Goal: Find contact information: Obtain details needed to contact an individual or organization

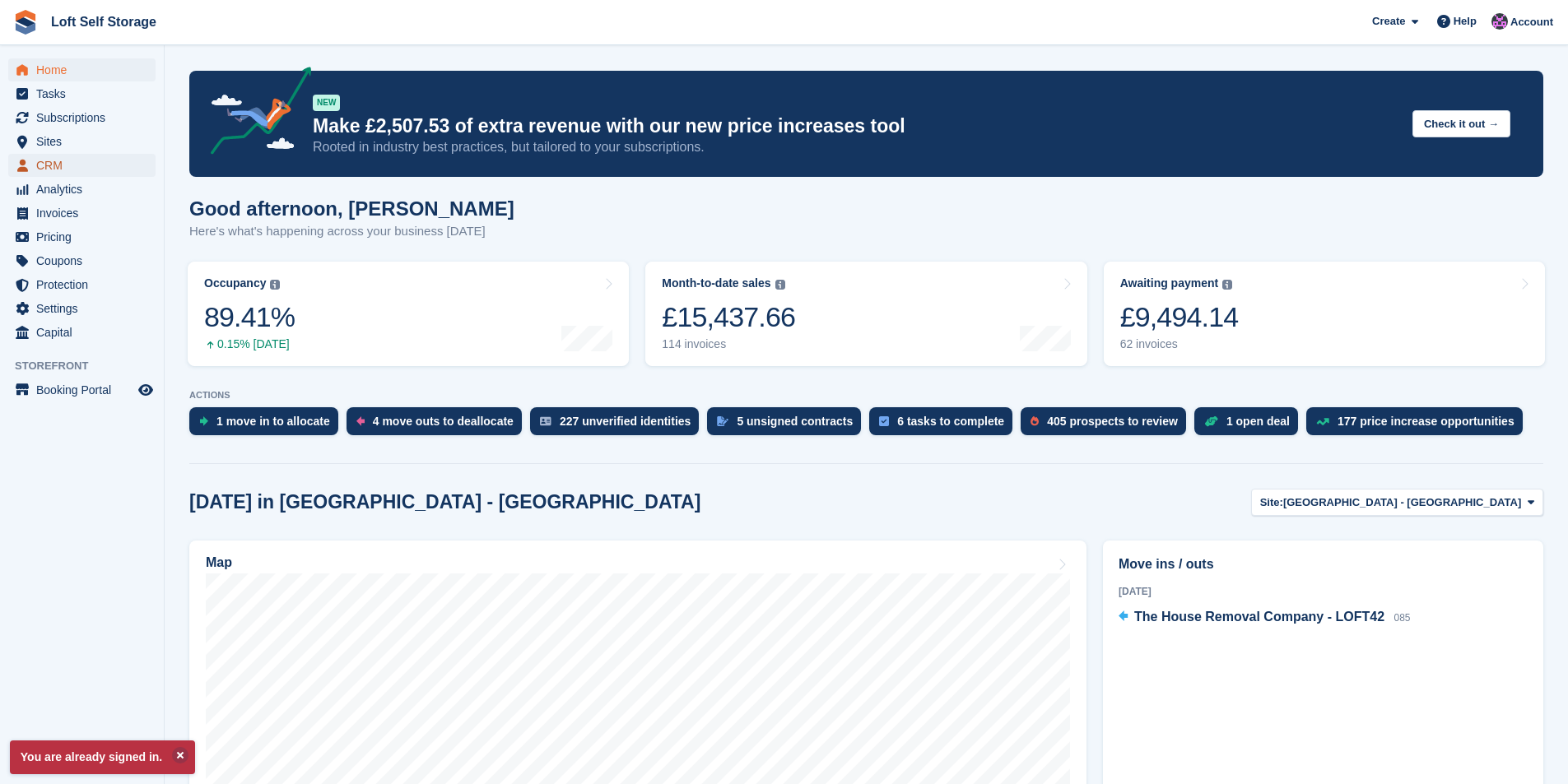
click at [81, 158] on span "CRM" at bounding box center [86, 165] width 99 height 23
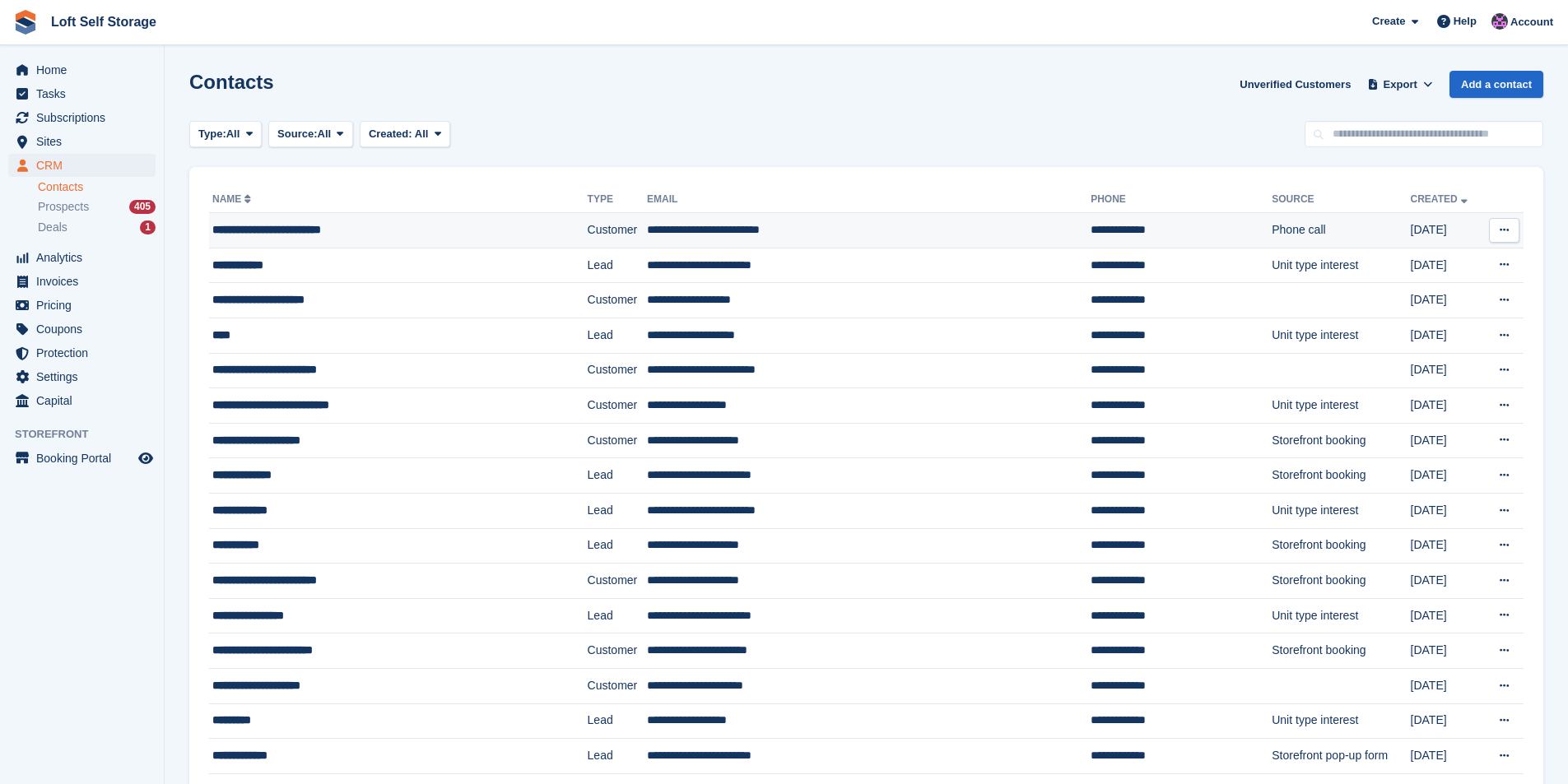
click at [292, 229] on div "**********" at bounding box center [369, 230] width 313 height 17
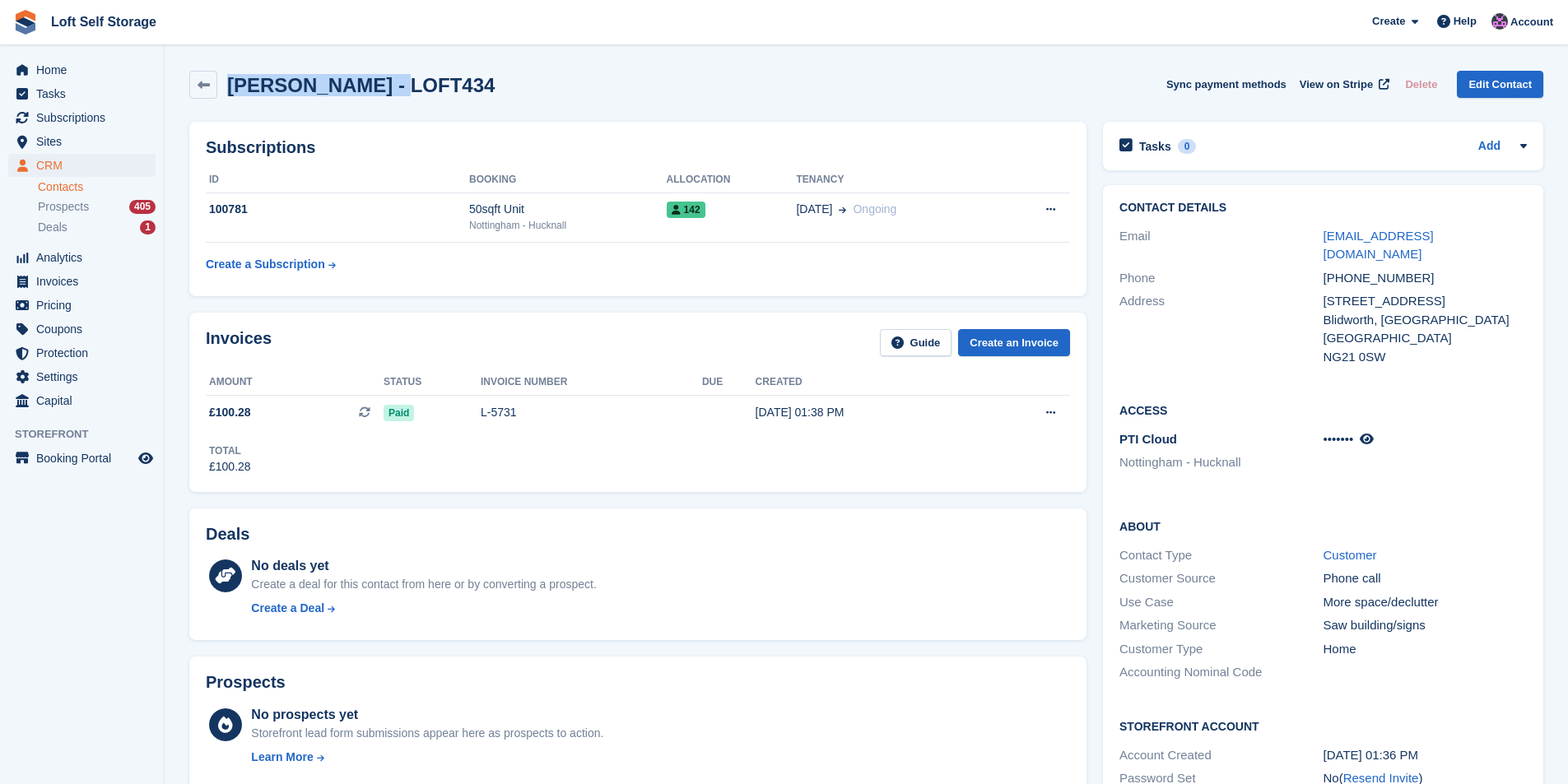
drag, startPoint x: 397, startPoint y: 85, endPoint x: 234, endPoint y: 78, distance: 163.2
click at [234, 78] on h2 "Mick Heginbotham - LOFT434" at bounding box center [361, 85] width 267 height 22
copy h2 "Mick Heginbotham"
drag, startPoint x: 1408, startPoint y: 284, endPoint x: 1326, endPoint y: 285, distance: 82.0
click at [1326, 292] on div "14 Park Avenue" at bounding box center [1425, 301] width 203 height 19
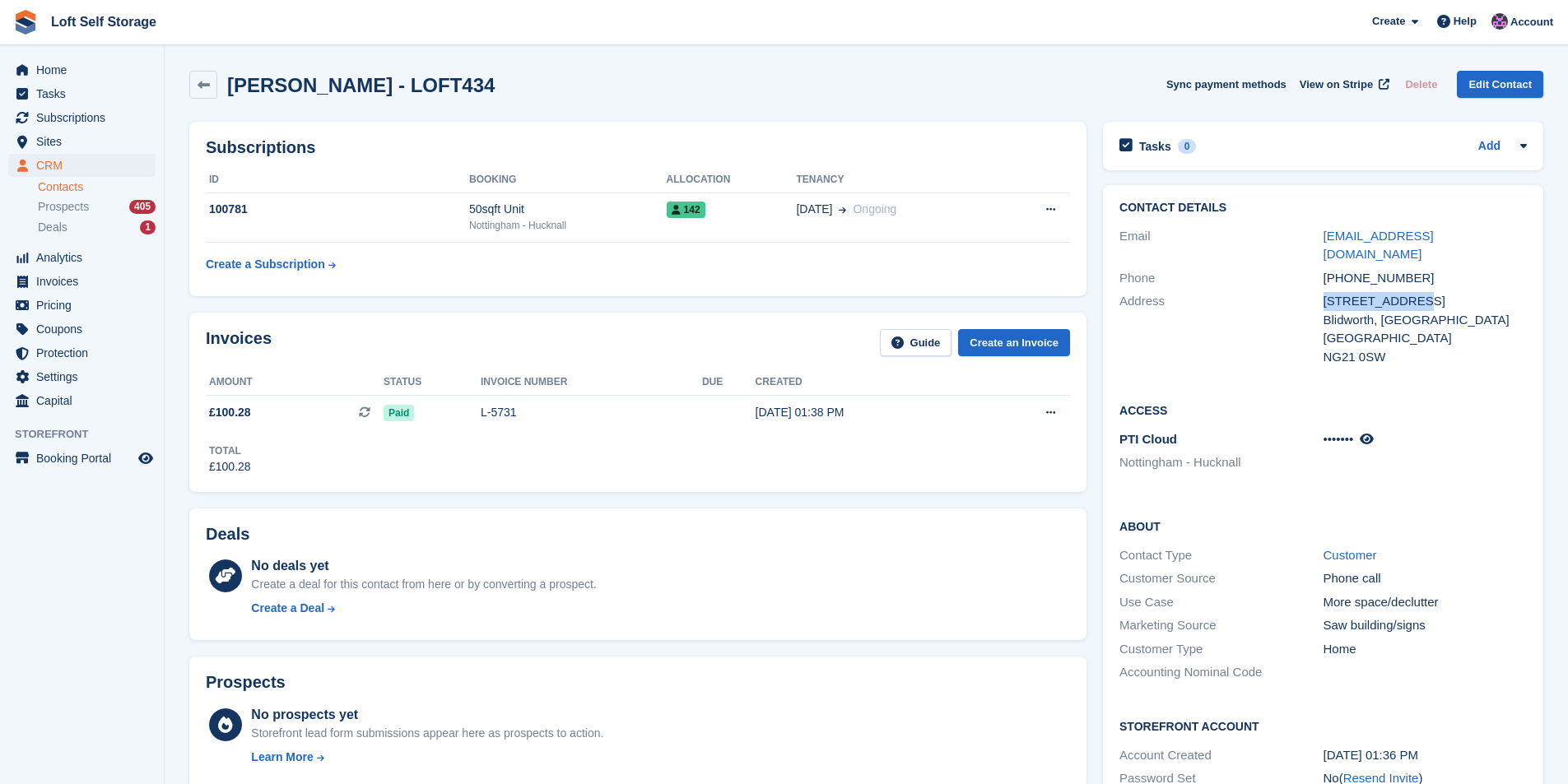
copy div "14 Park Avenue"
drag, startPoint x: 1380, startPoint y: 342, endPoint x: 1326, endPoint y: 336, distance: 54.3
click at [1326, 348] on div "NG21 0SW" at bounding box center [1425, 357] width 203 height 19
copy div "NG21 0SW"
drag, startPoint x: 1412, startPoint y: 257, endPoint x: 1326, endPoint y: 256, distance: 86.0
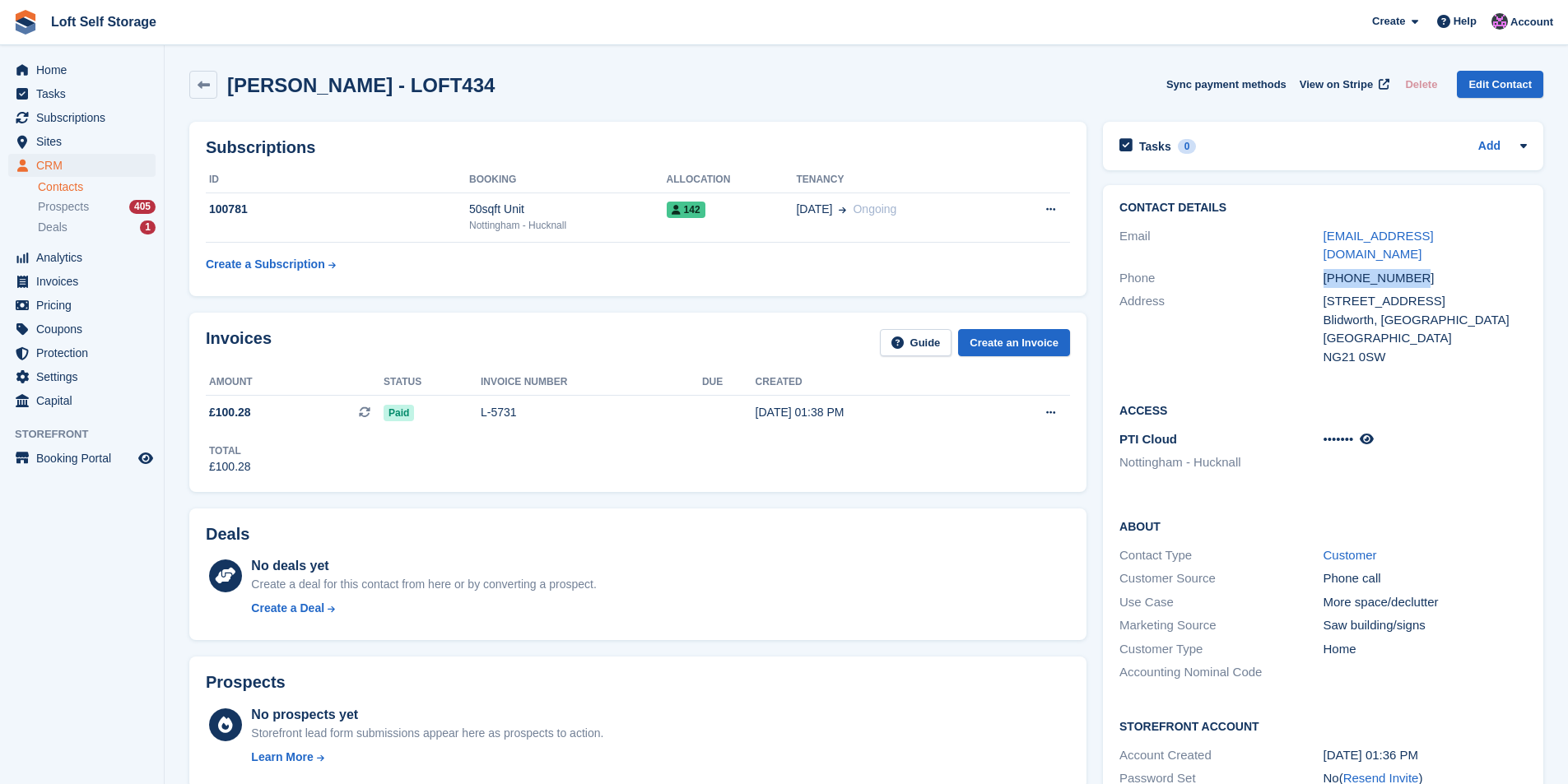
click at [1326, 269] on div "+447773873889" at bounding box center [1425, 278] width 203 height 19
copy div "+447773873889"
click at [1445, 311] on div "Blidworth, Nottingham" at bounding box center [1425, 321] width 203 height 19
drag, startPoint x: 1500, startPoint y: 238, endPoint x: 1326, endPoint y: 235, distance: 174.0
click at [1326, 236] on div "mickheginbotham@yahoo.co.uk" at bounding box center [1425, 245] width 203 height 37
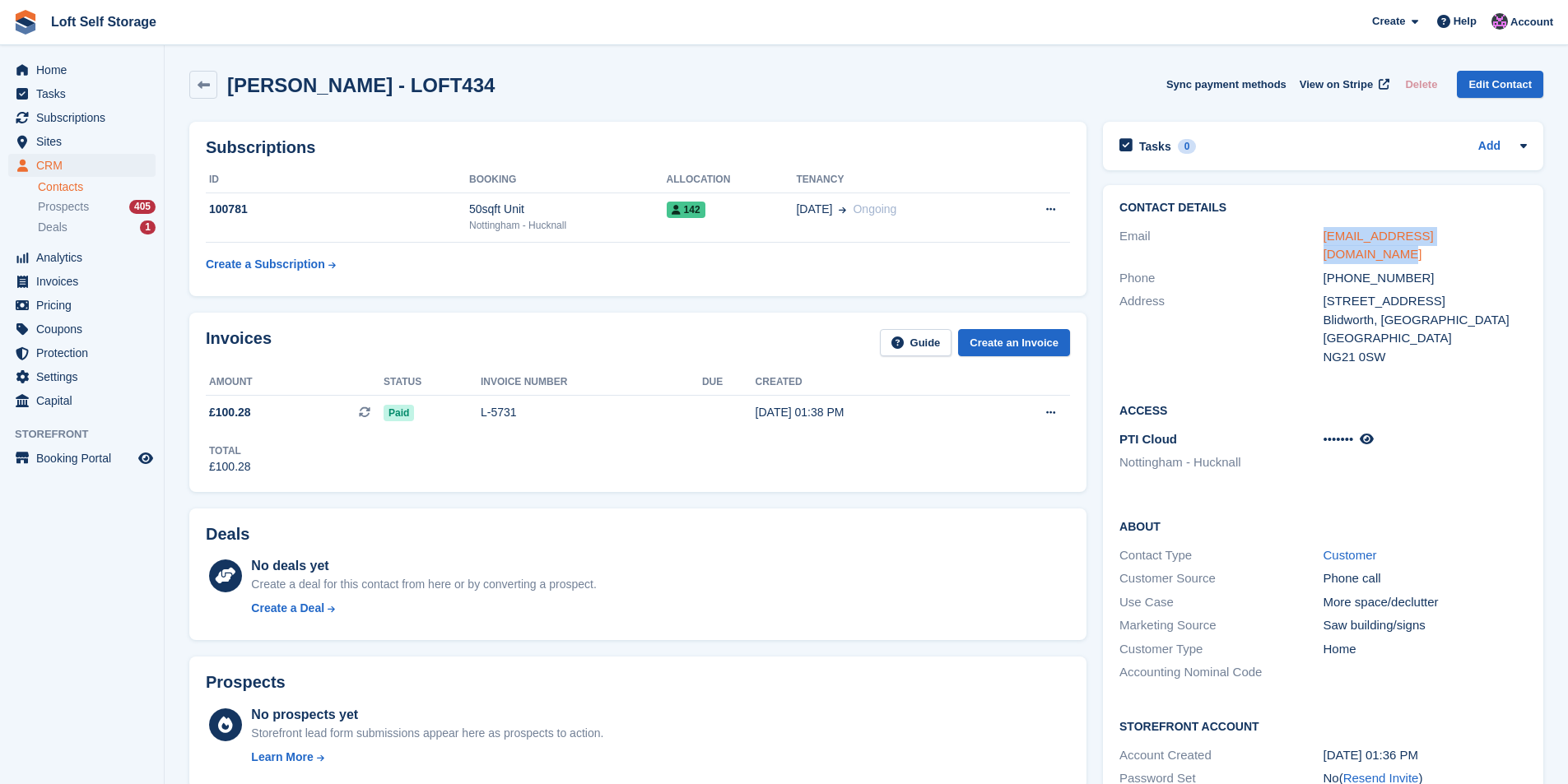
copy link "mickheginbotham@yahoo.co.uk"
click at [59, 274] on span "Invoices" at bounding box center [86, 281] width 99 height 23
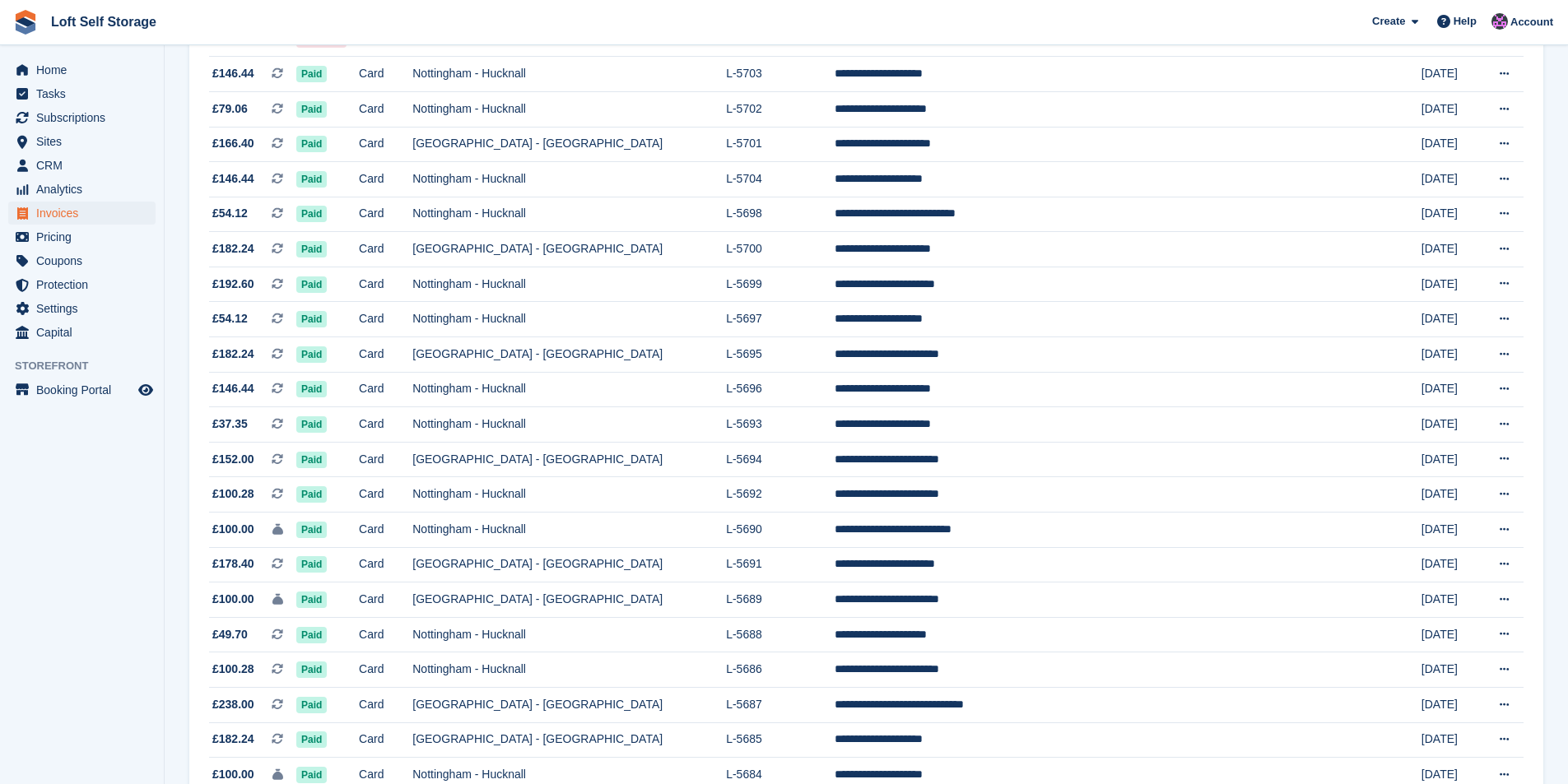
scroll to position [1317, 0]
